Goal: Book appointment/travel/reservation

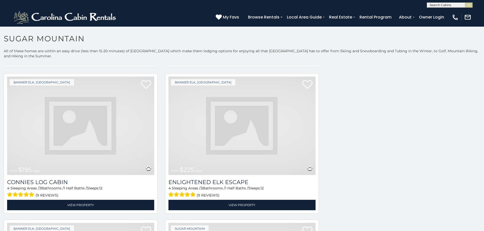
scroll to position [845, 0]
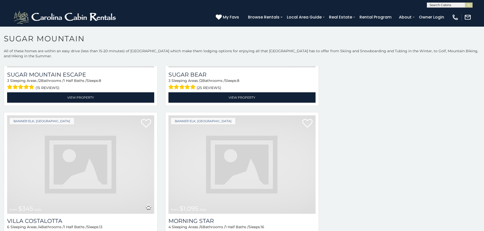
click at [247, 152] on img at bounding box center [241, 165] width 147 height 99
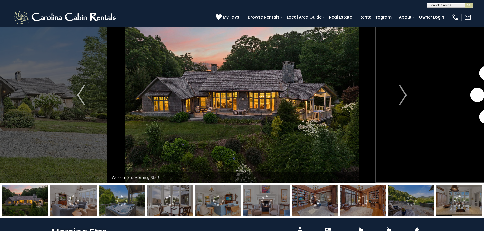
scroll to position [21, 0]
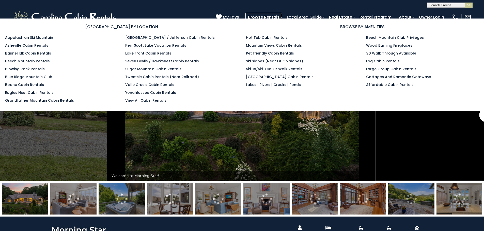
click at [282, 15] on link "Browse Rentals" at bounding box center [263, 17] width 37 height 9
